Goal: Task Accomplishment & Management: Complete application form

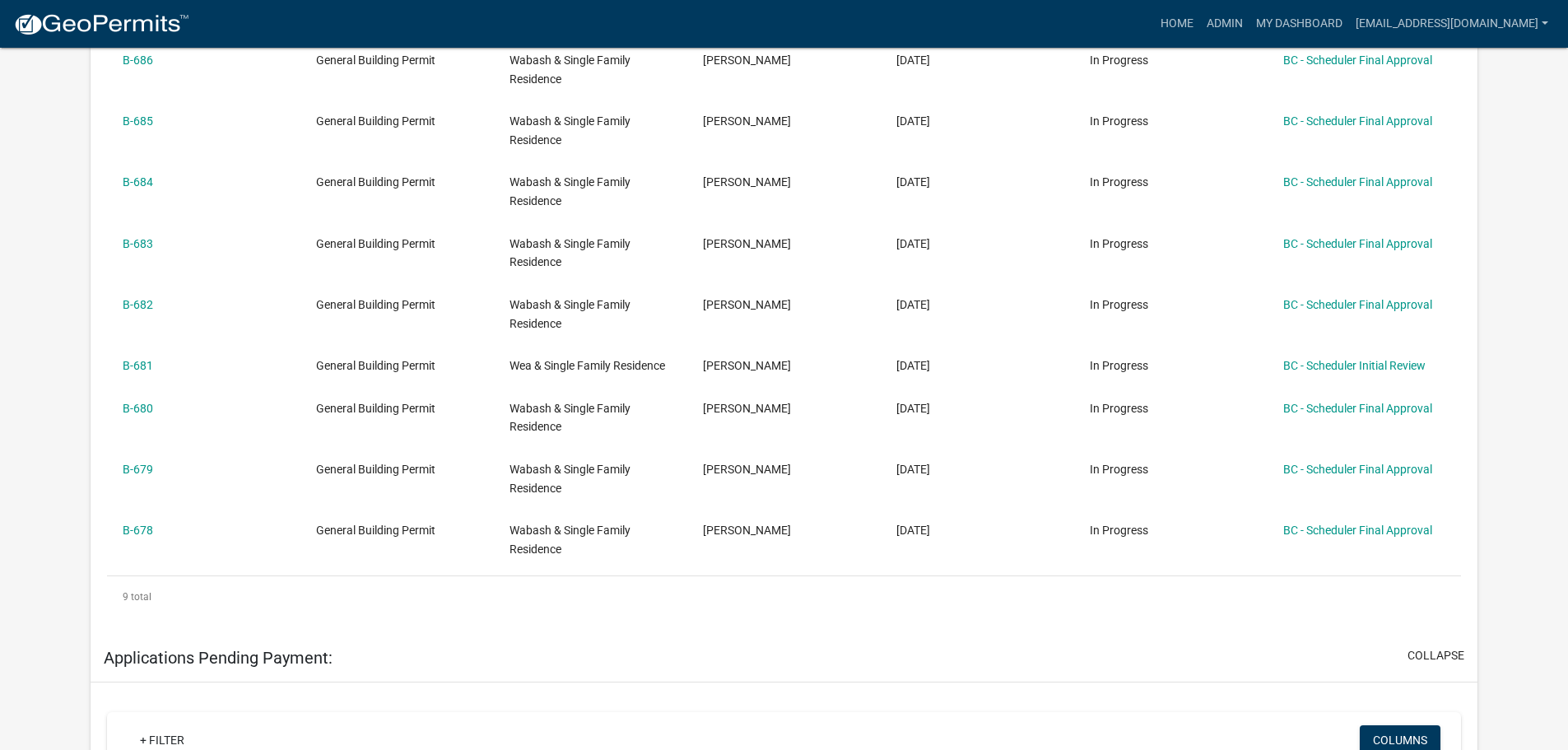
scroll to position [577, 0]
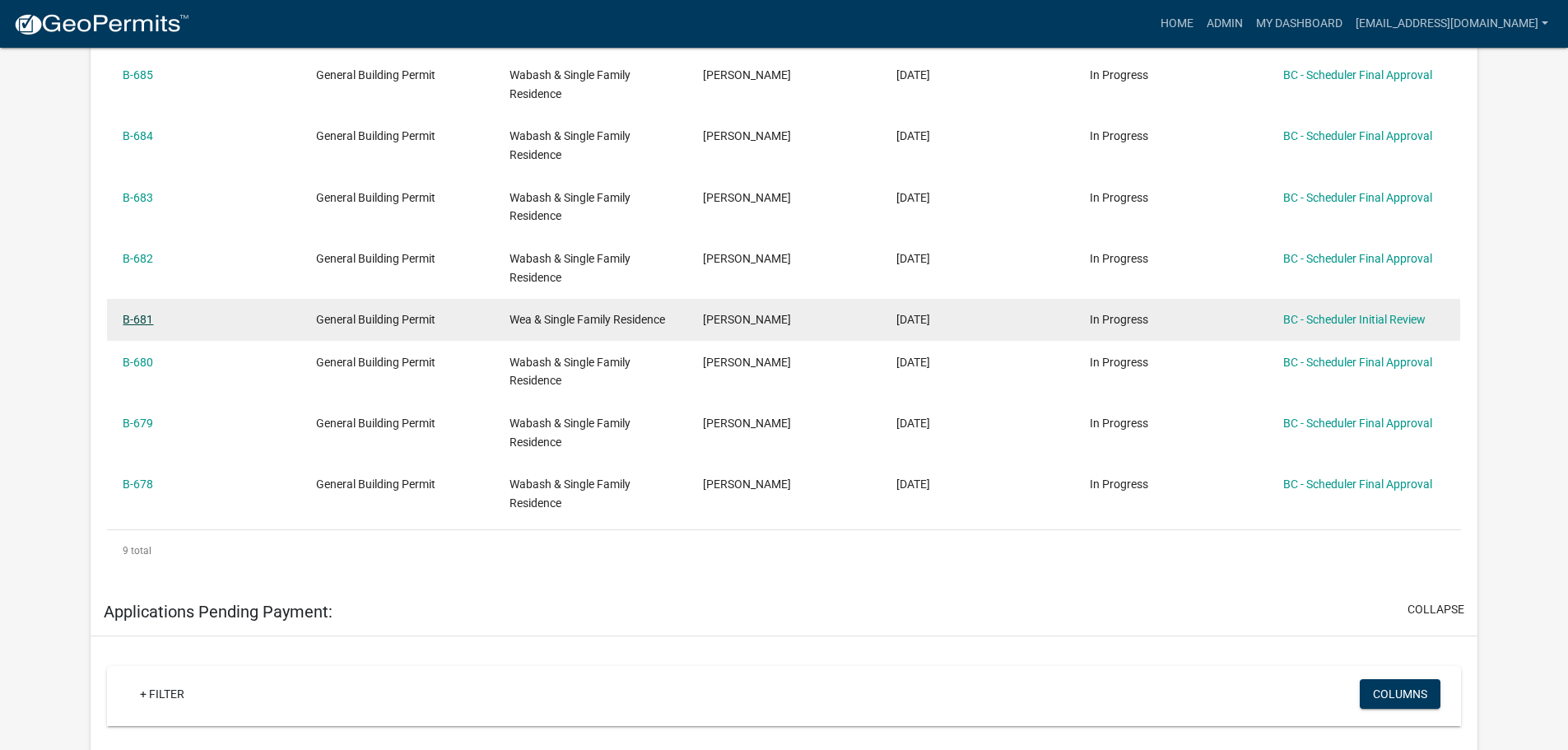
click at [145, 317] on link "B-681" at bounding box center [137, 319] width 30 height 13
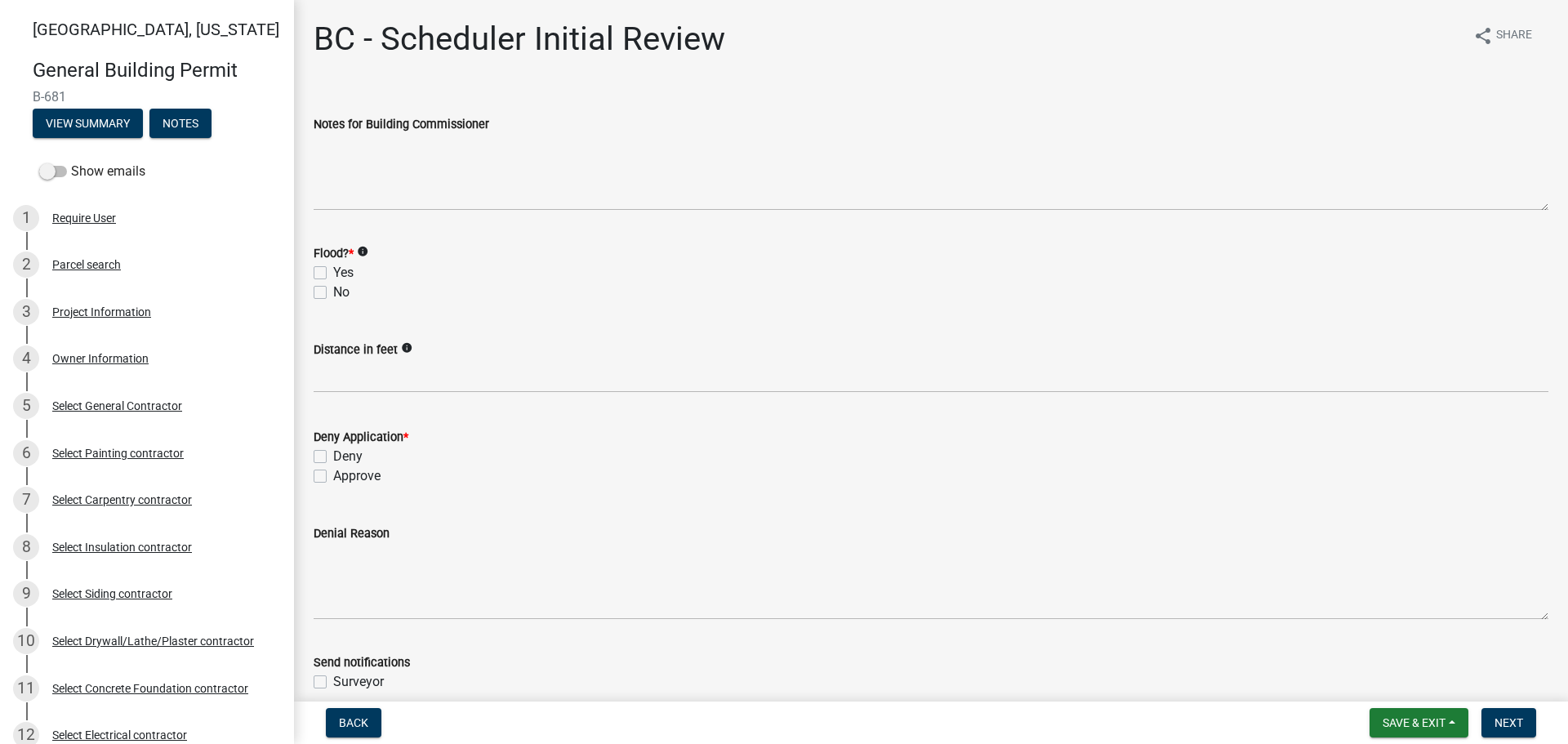
click at [333, 291] on label "No" at bounding box center [342, 293] width 17 height 20
click at [333, 291] on input "No" at bounding box center [338, 288] width 11 height 11
checkbox input "true"
checkbox input "false"
checkbox input "true"
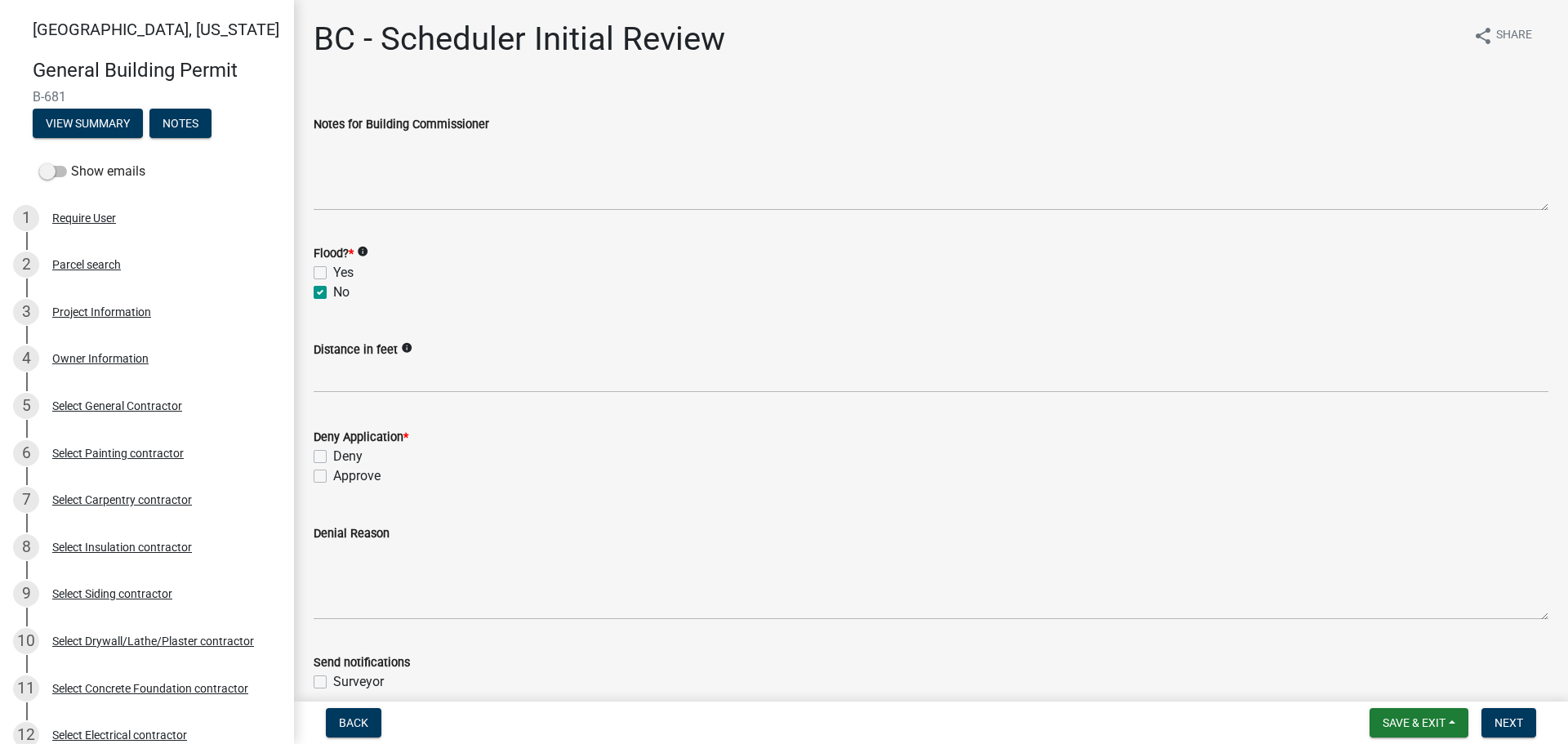
click at [333, 473] on label "Approve" at bounding box center [357, 476] width 47 height 20
click at [333, 473] on input "Approve" at bounding box center [338, 471] width 11 height 11
checkbox input "true"
checkbox input "false"
checkbox input "true"
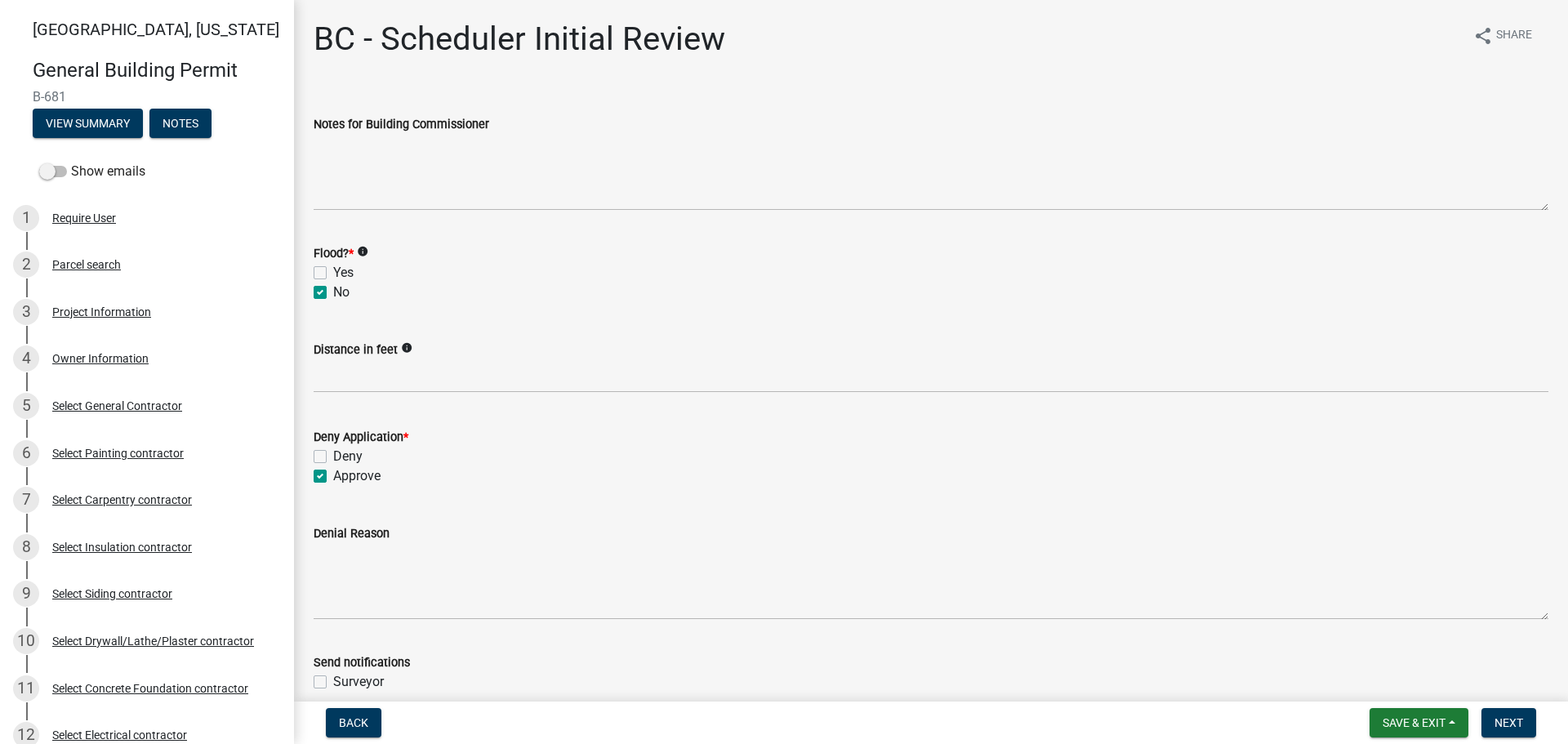
scroll to position [301, 0]
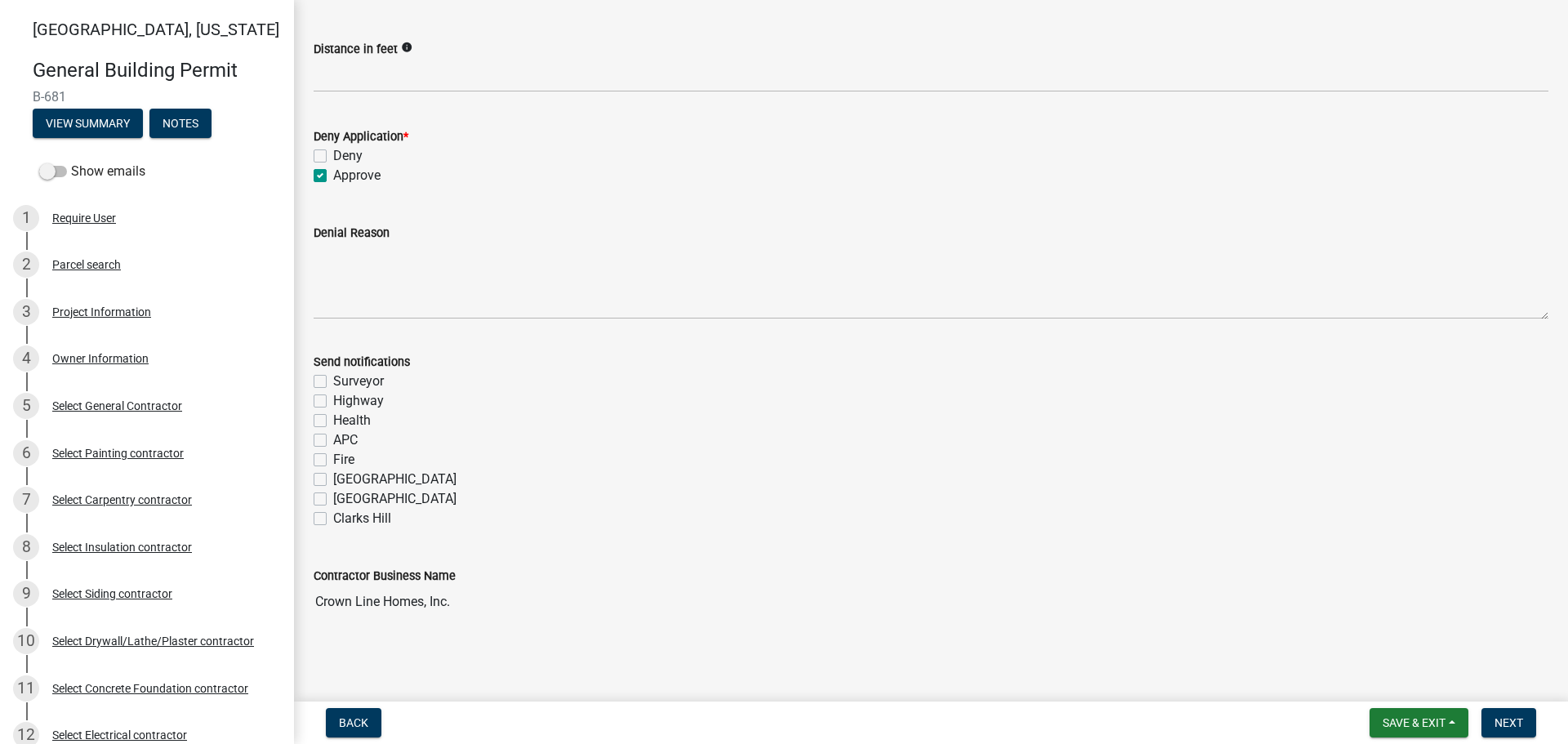
click at [333, 466] on label "Fire" at bounding box center [344, 460] width 22 height 20
click at [333, 461] on input "Fire" at bounding box center [338, 455] width 11 height 11
checkbox input "true"
checkbox input "false"
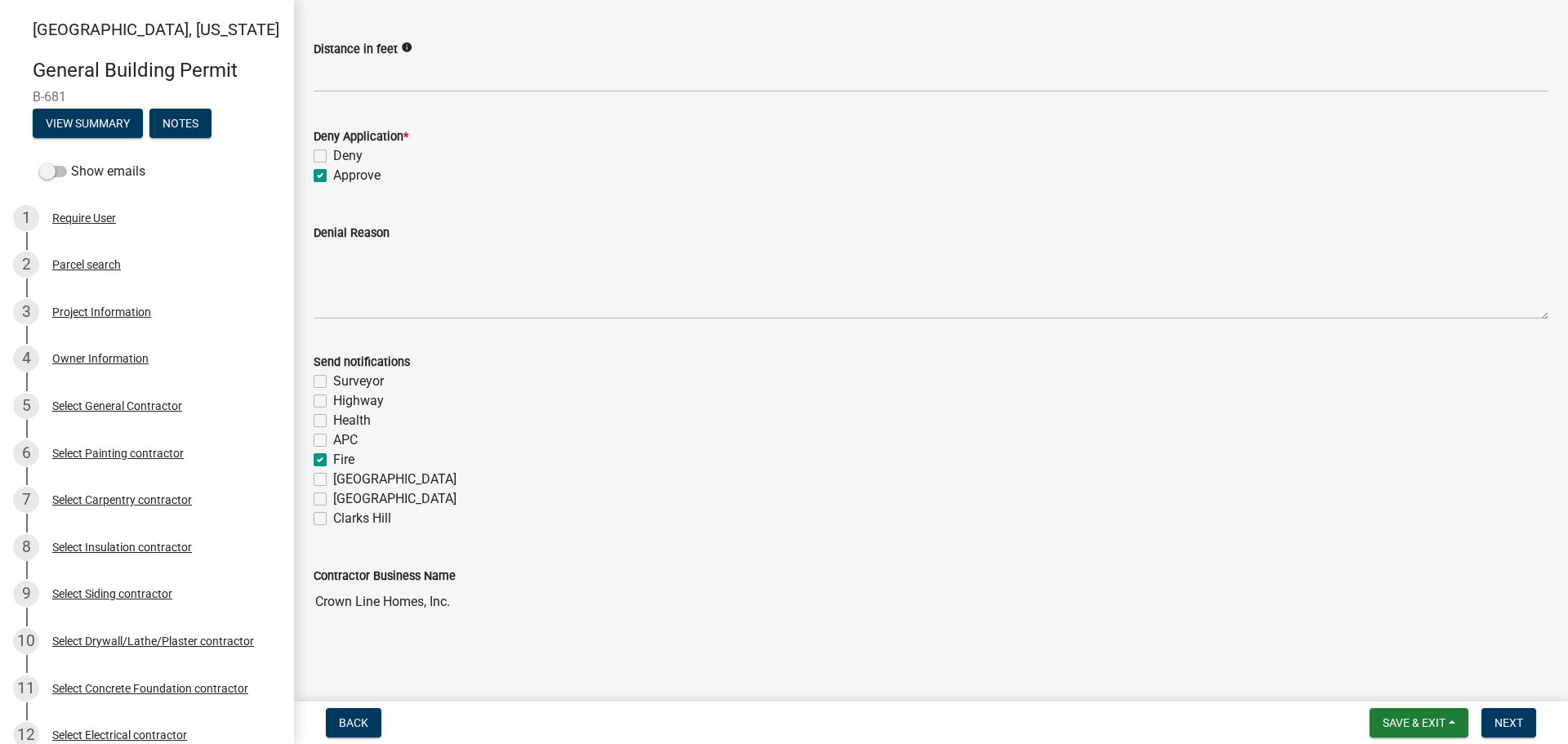
checkbox input "false"
checkbox input "true"
checkbox input "false"
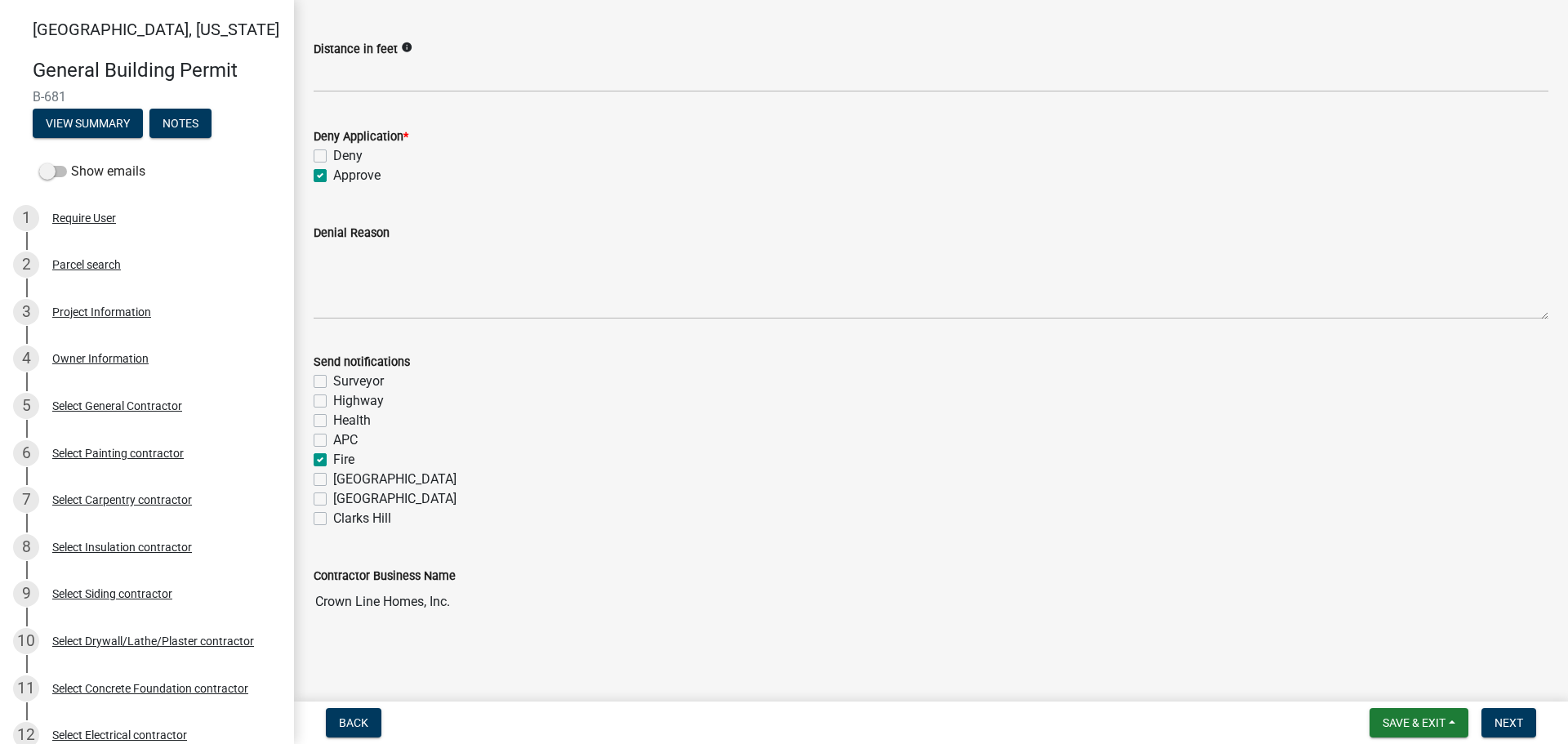
checkbox input "false"
click at [1516, 712] on button "Next" at bounding box center [1509, 722] width 55 height 29
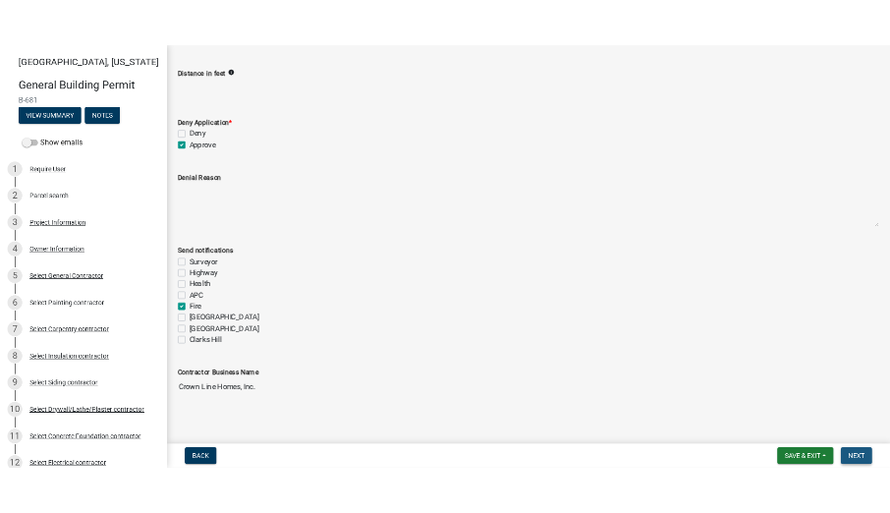
scroll to position [0, 0]
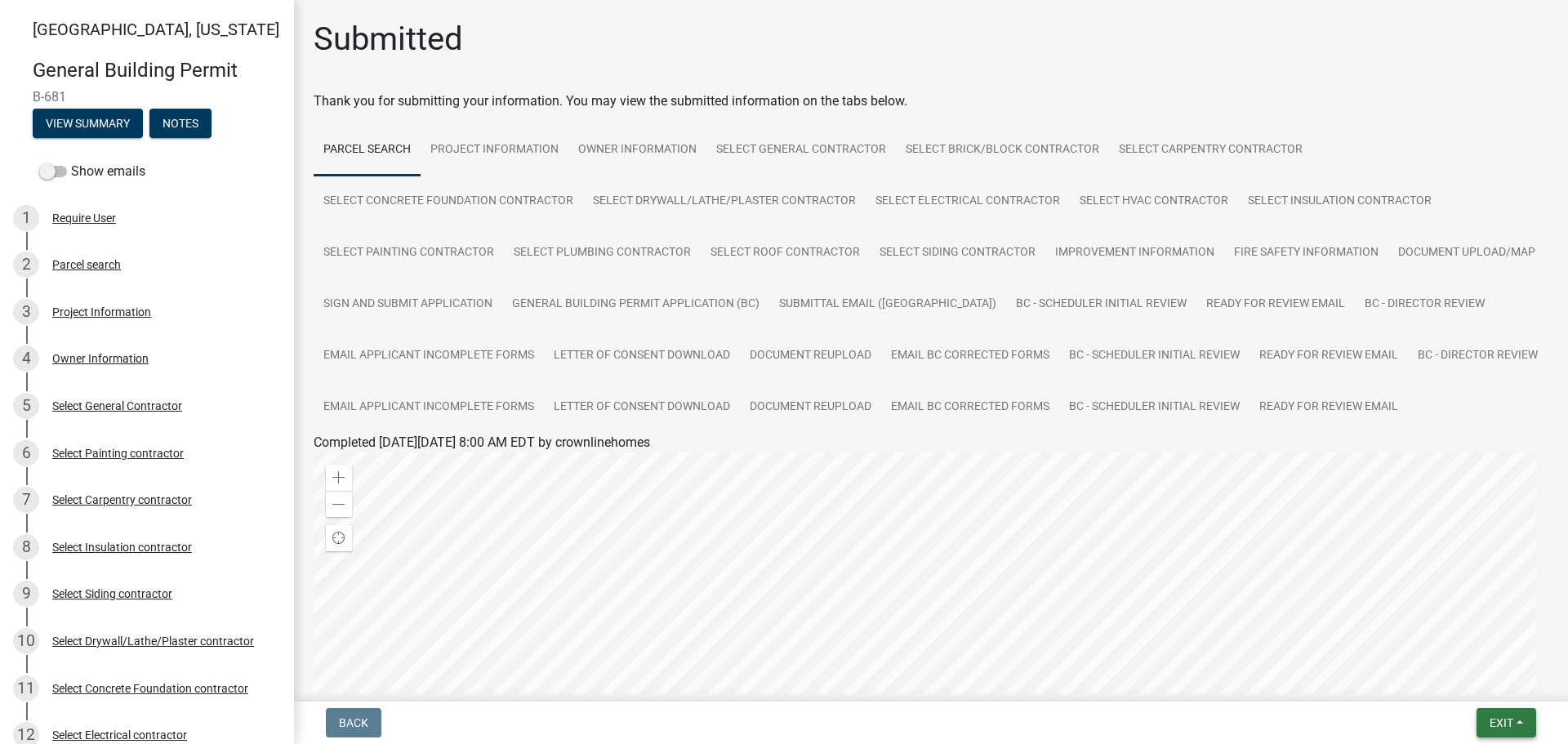
click at [1506, 720] on span "Exit" at bounding box center [1501, 723] width 23 height 13
click at [1478, 682] on button "Save & Exit" at bounding box center [1471, 680] width 131 height 39
